Goal: Task Accomplishment & Management: Manage account settings

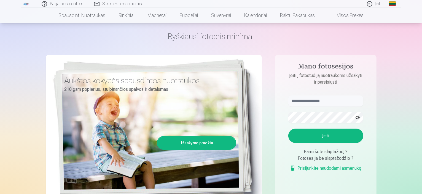
scroll to position [28, 0]
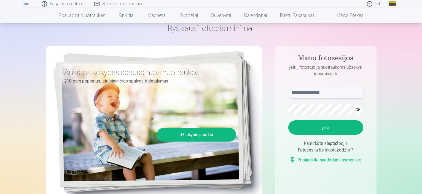
click at [299, 93] on input "text" at bounding box center [326, 92] width 75 height 11
type input "*"
type input "**********"
click at [289, 120] on button "Įeiti" at bounding box center [326, 127] width 75 height 14
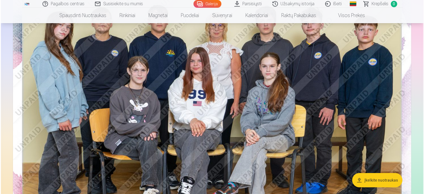
scroll to position [55, 0]
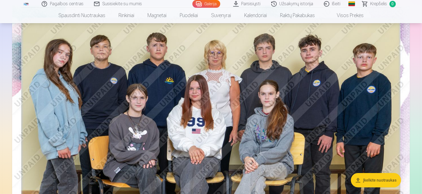
click at [192, 78] on img at bounding box center [211, 139] width 398 height 266
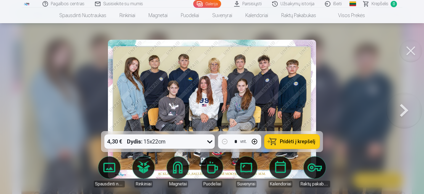
click at [206, 141] on icon at bounding box center [209, 141] width 9 height 9
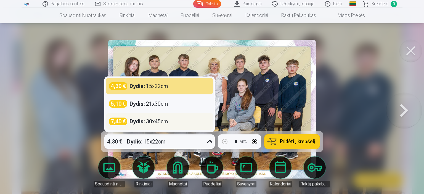
click at [138, 123] on strong "Dydis :" at bounding box center [136, 122] width 15 height 8
